Goal: Find specific page/section: Find specific page/section

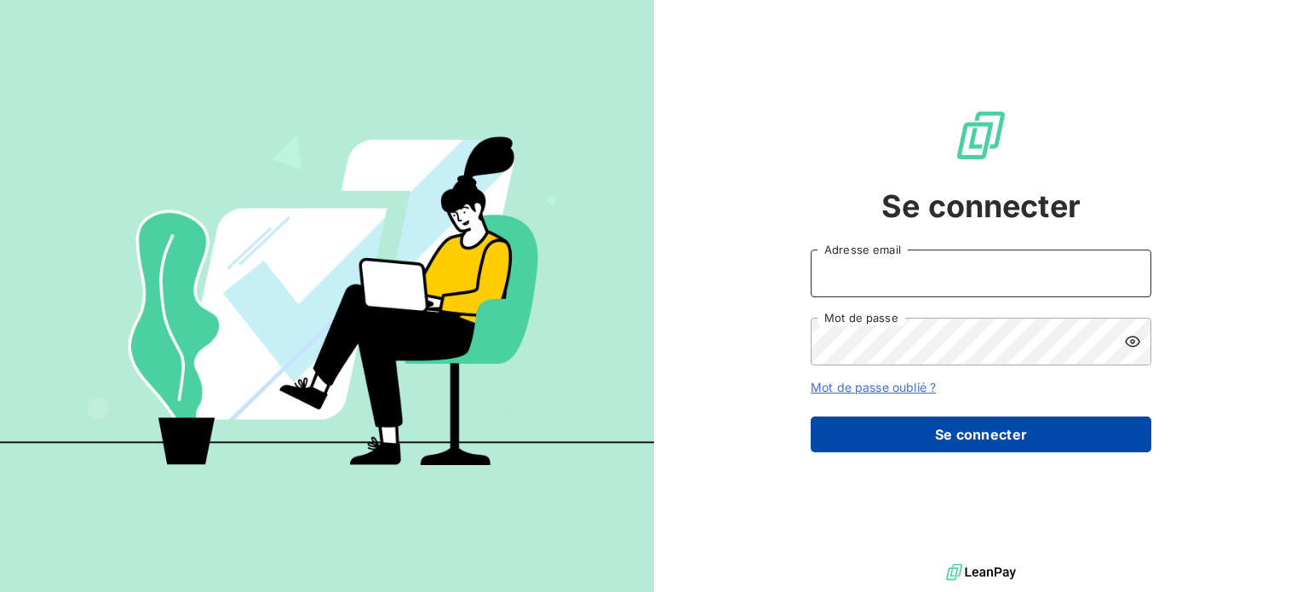
type input "[EMAIL_ADDRESS][PERSON_NAME][DOMAIN_NAME]"
click at [984, 434] on button "Se connecter" at bounding box center [981, 434] width 341 height 36
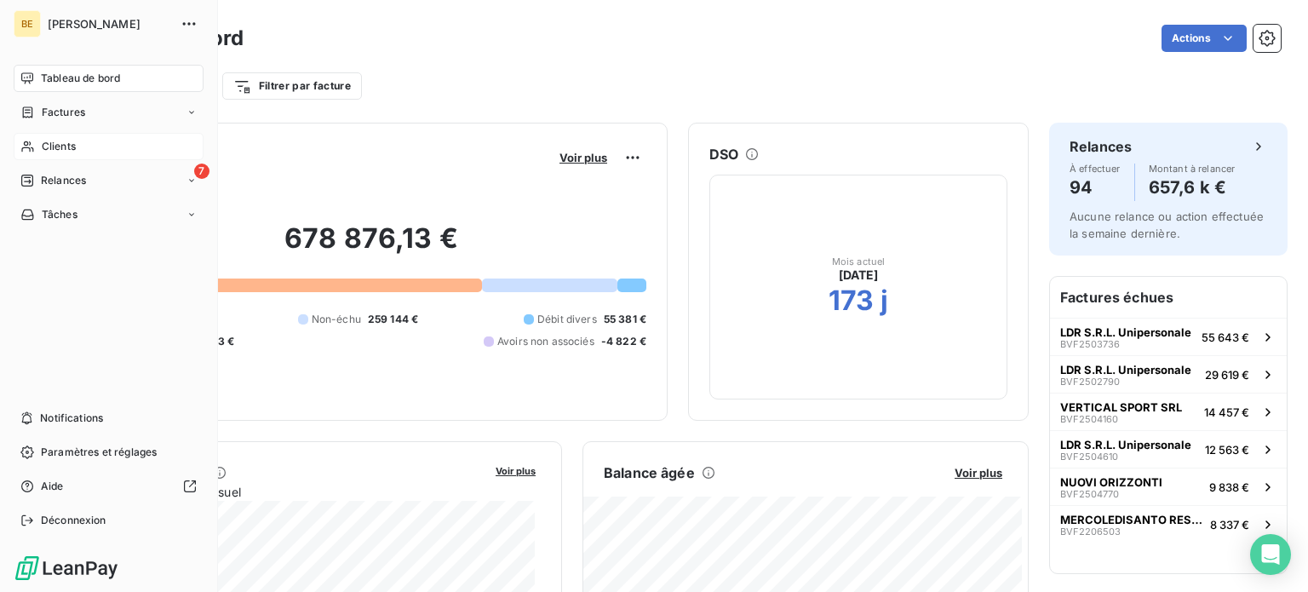
click at [54, 142] on span "Clients" at bounding box center [59, 146] width 34 height 15
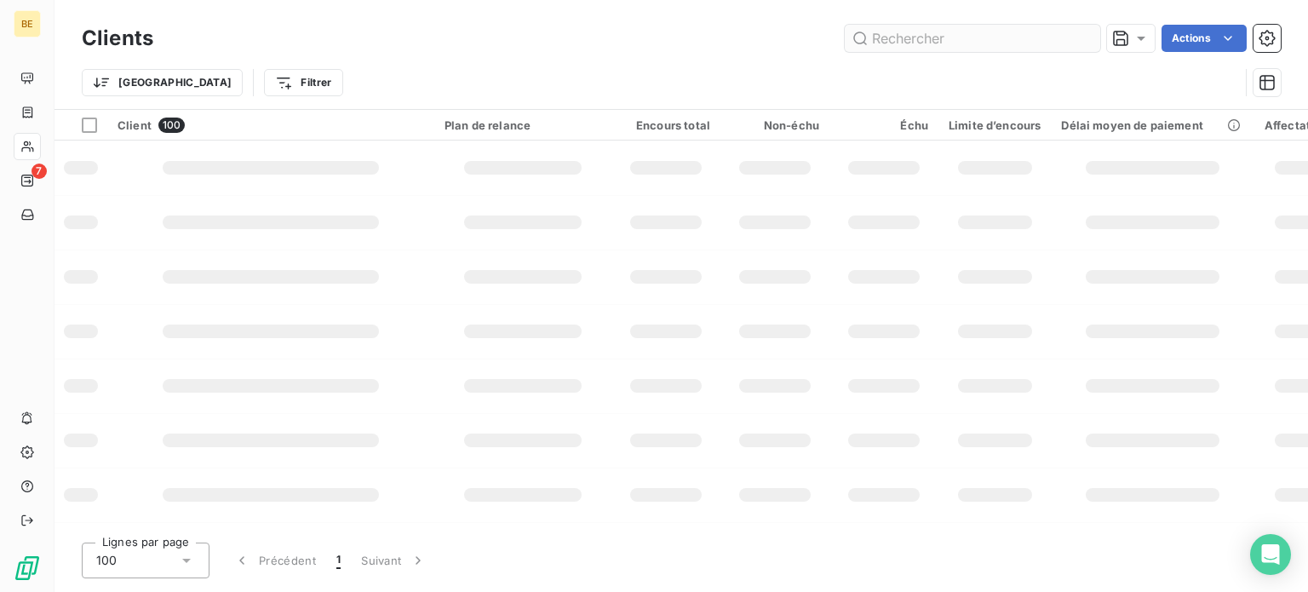
click at [903, 36] on input "text" at bounding box center [972, 38] width 255 height 27
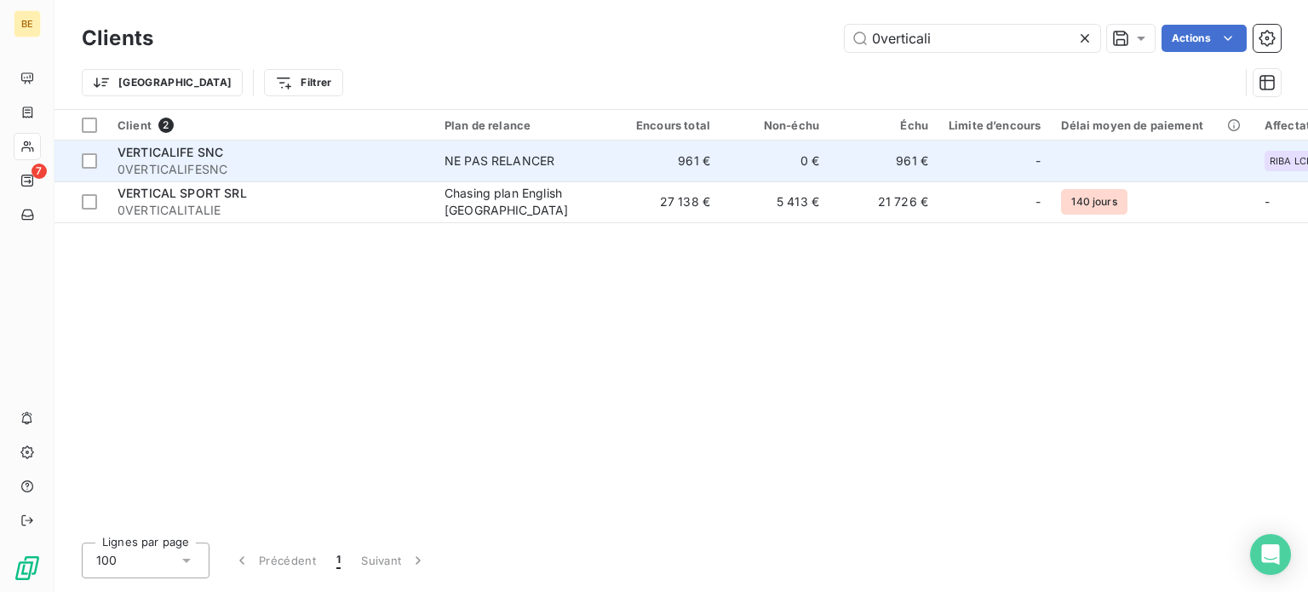
type input "0verticali"
click at [200, 159] on span "VERTICALIFE SNC" at bounding box center [171, 152] width 106 height 14
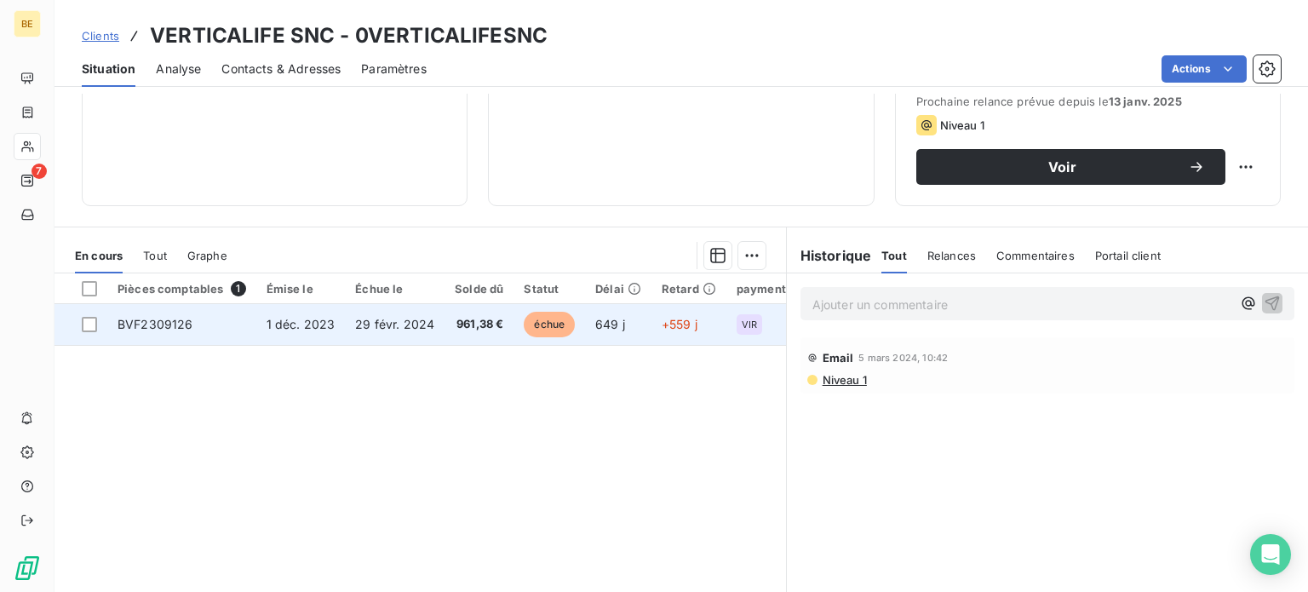
scroll to position [255, 0]
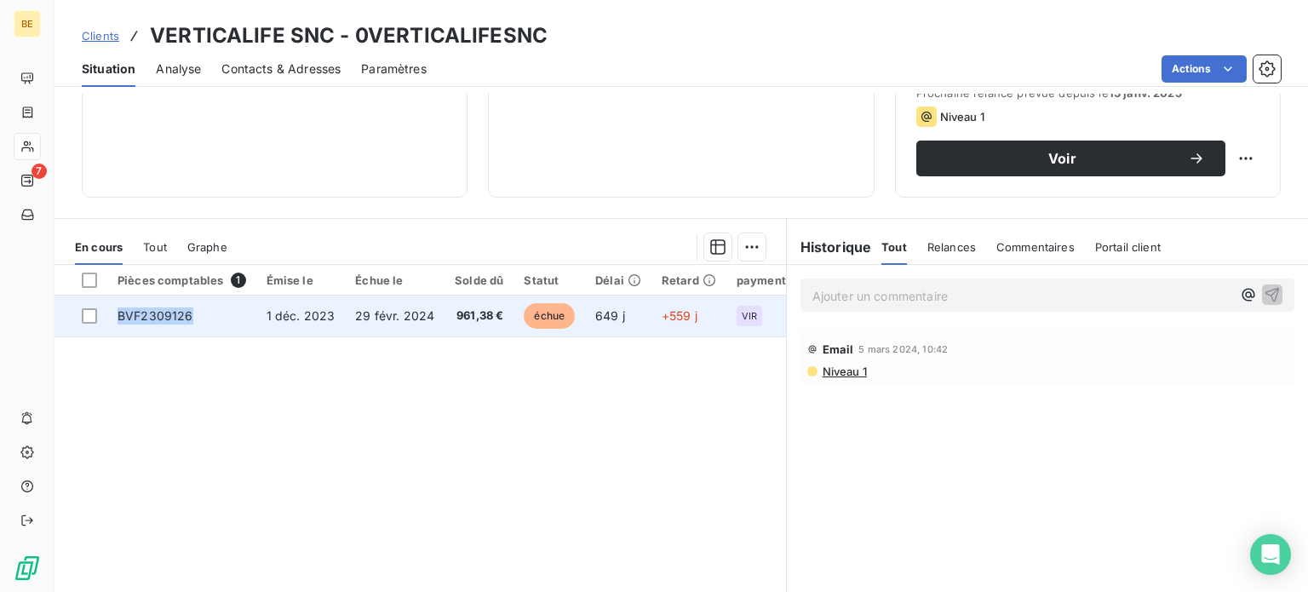
drag, startPoint x: 191, startPoint y: 314, endPoint x: 119, endPoint y: 312, distance: 71.5
click at [119, 312] on span "BVF2309126" at bounding box center [156, 315] width 76 height 14
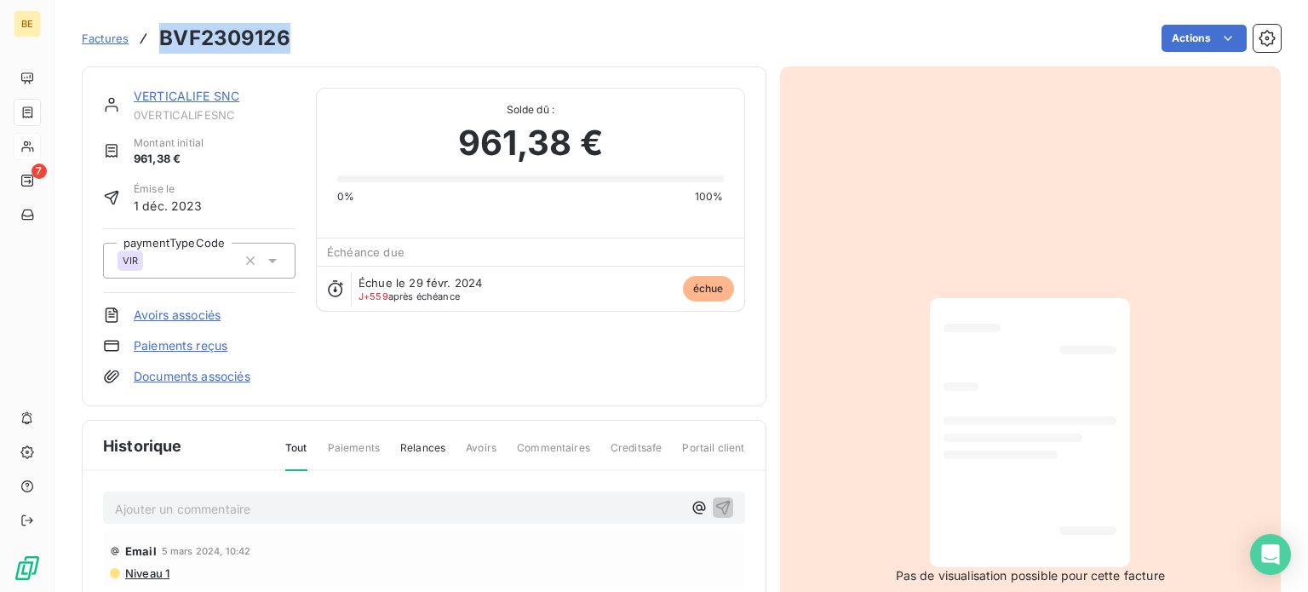
drag, startPoint x: 290, startPoint y: 37, endPoint x: 163, endPoint y: 33, distance: 126.1
click at [163, 33] on div "Factures BVF2309126 Actions" at bounding box center [681, 38] width 1199 height 36
copy h3 "BVF2309126"
